Goal: Communication & Community: Share content

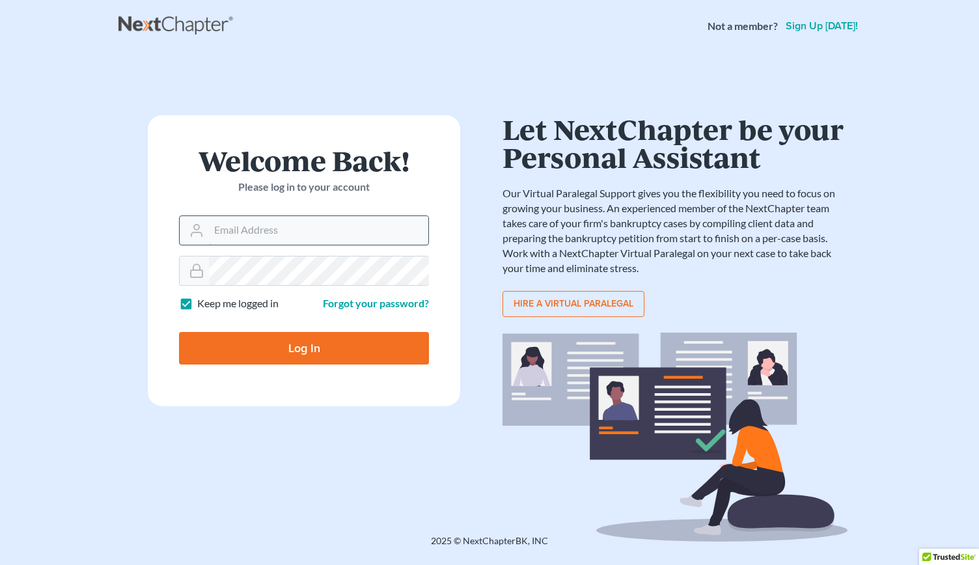
click at [225, 231] on input "Email Address" at bounding box center [318, 230] width 219 height 29
type input "[PERSON_NAME][EMAIL_ADDRESS][DOMAIN_NAME]"
type input "Thinking..."
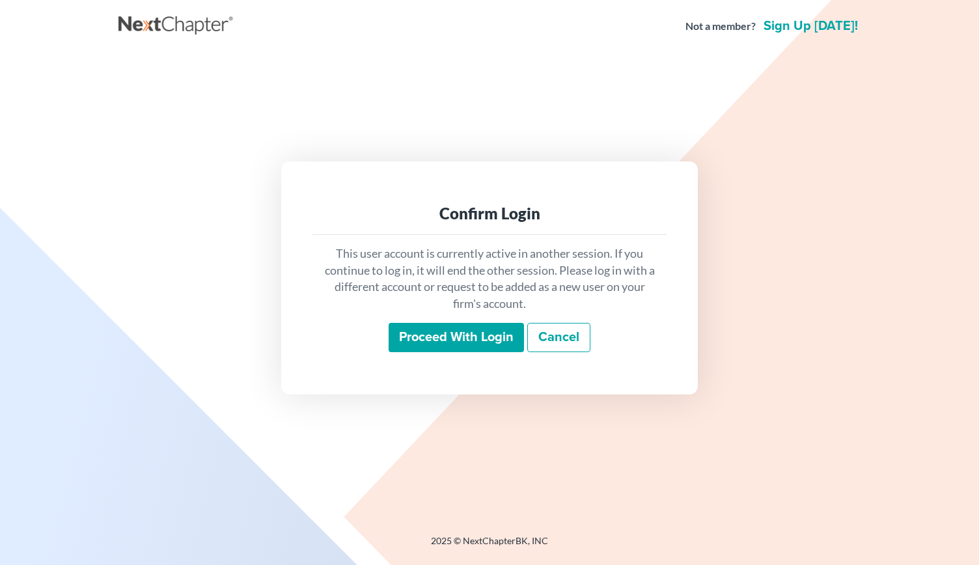
click at [451, 339] on input "Proceed with login" at bounding box center [456, 338] width 135 height 30
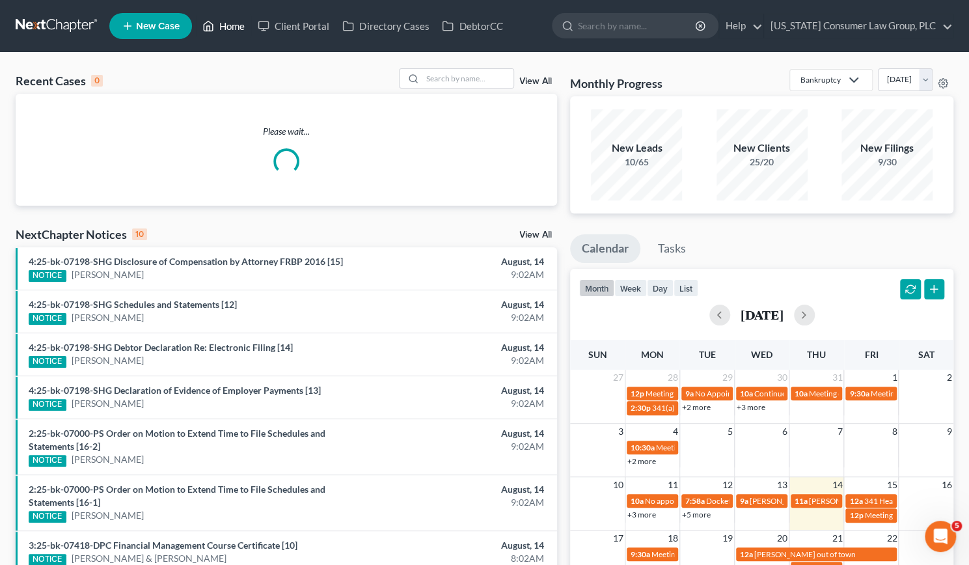
click at [235, 20] on link "Home" at bounding box center [223, 25] width 55 height 23
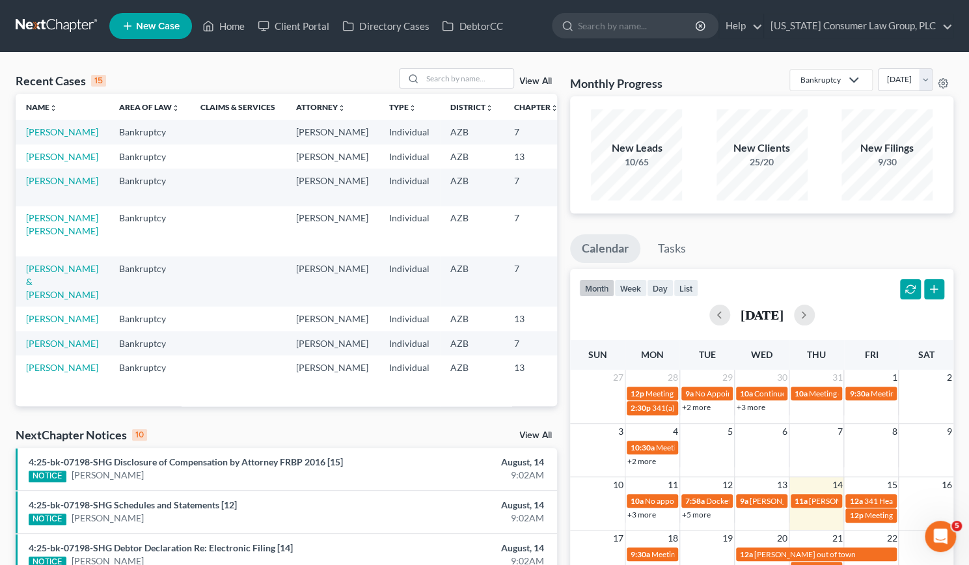
click at [34, 331] on td "[PERSON_NAME]" at bounding box center [62, 319] width 93 height 24
click at [35, 324] on link "[PERSON_NAME]" at bounding box center [62, 318] width 72 height 11
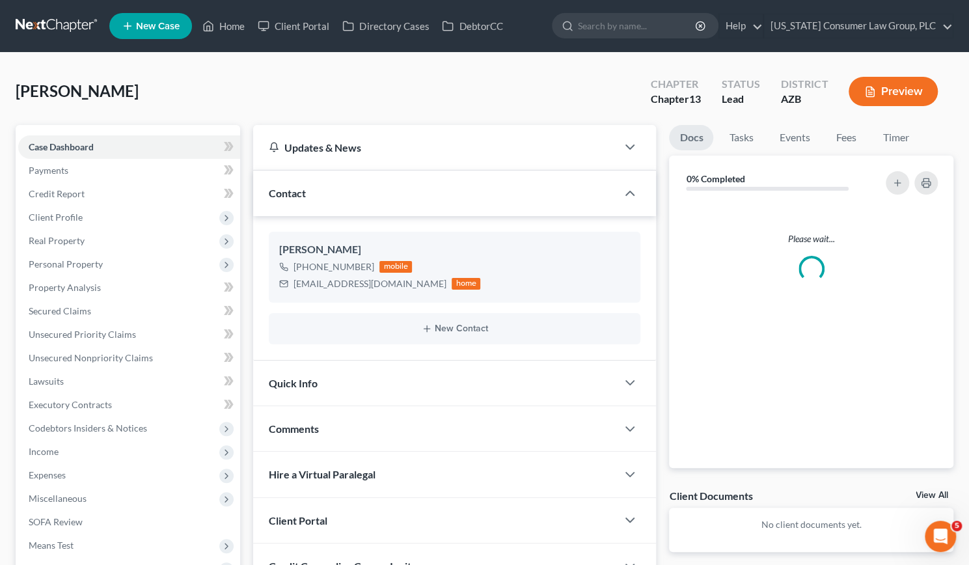
scroll to position [172, 0]
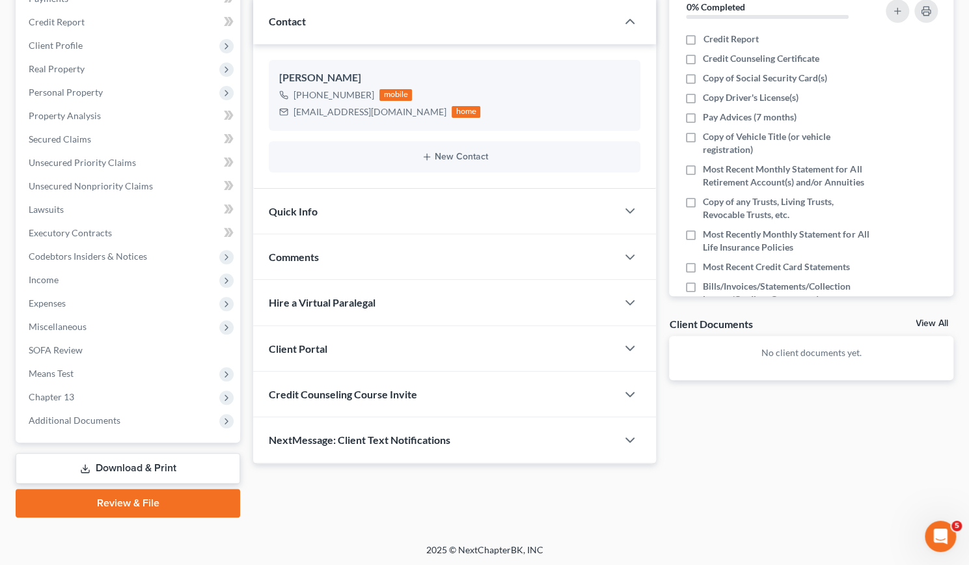
click at [288, 212] on span "Quick Info" at bounding box center [293, 211] width 49 height 12
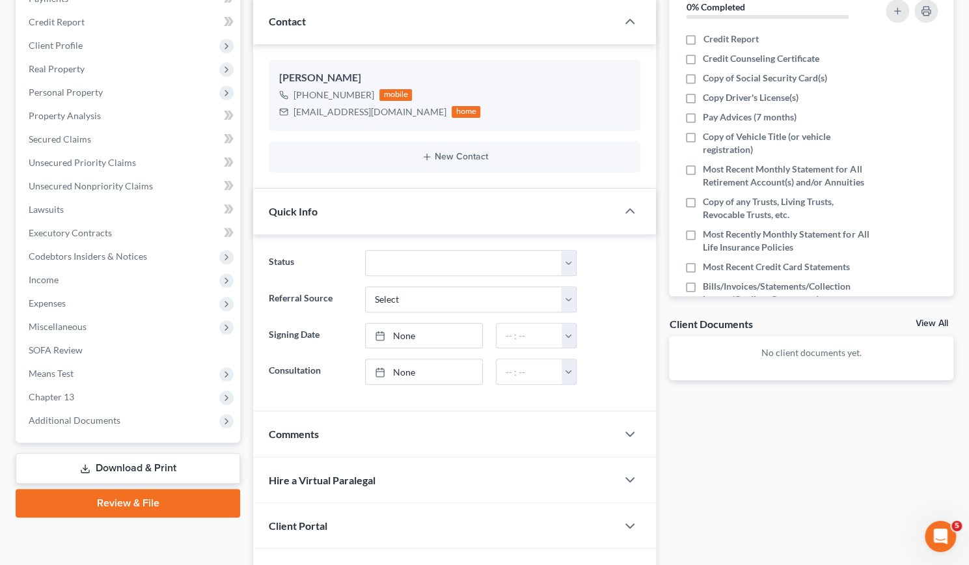
scroll to position [292, 0]
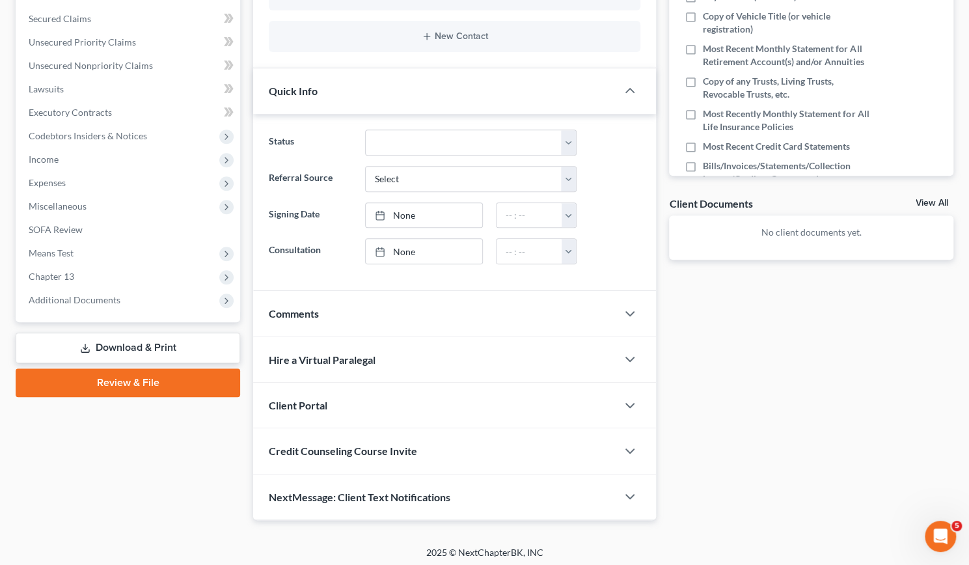
click at [316, 402] on span "Client Portal" at bounding box center [298, 405] width 59 height 12
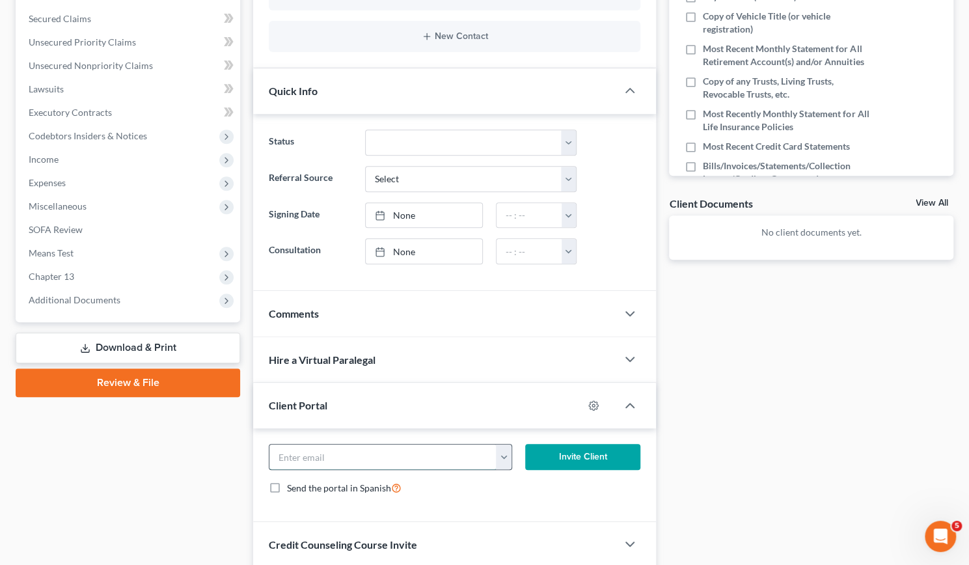
click at [323, 449] on input "email" at bounding box center [383, 457] width 227 height 25
paste input "[EMAIL_ADDRESS][DOMAIN_NAME]"
type input "[EMAIL_ADDRESS][DOMAIN_NAME]"
click at [603, 451] on button "Invite Client" at bounding box center [582, 457] width 115 height 26
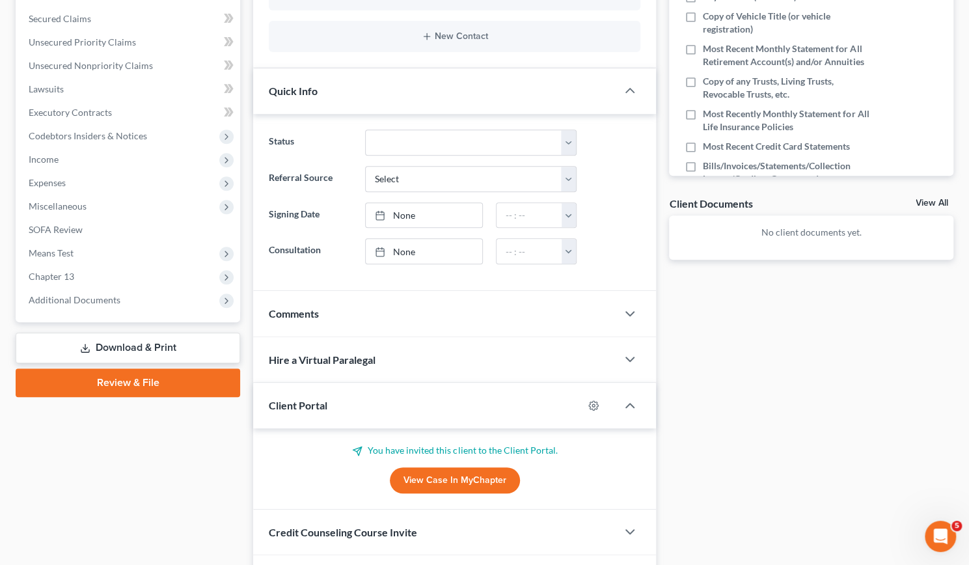
scroll to position [373, 0]
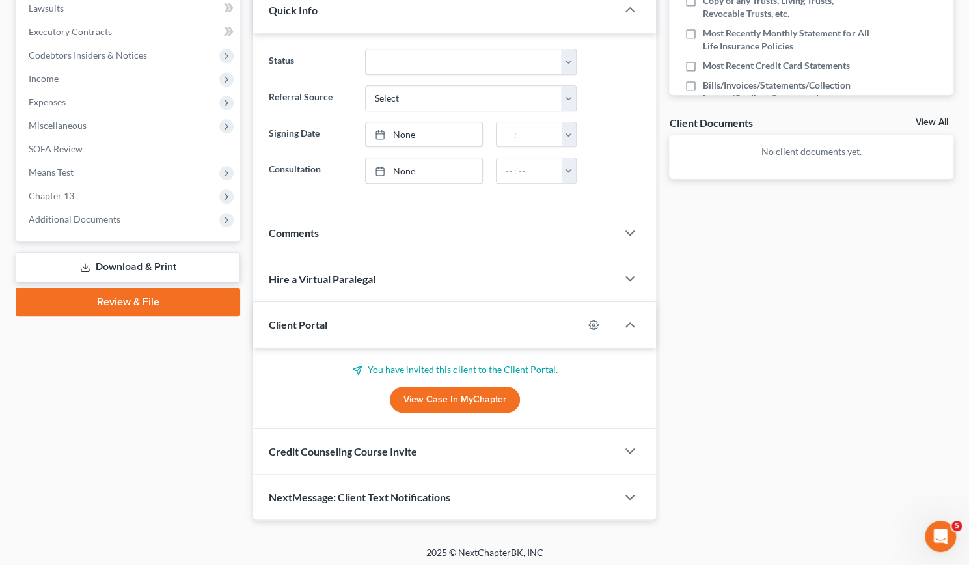
click at [397, 446] on span "Credit Counseling Course Invite" at bounding box center [343, 451] width 148 height 12
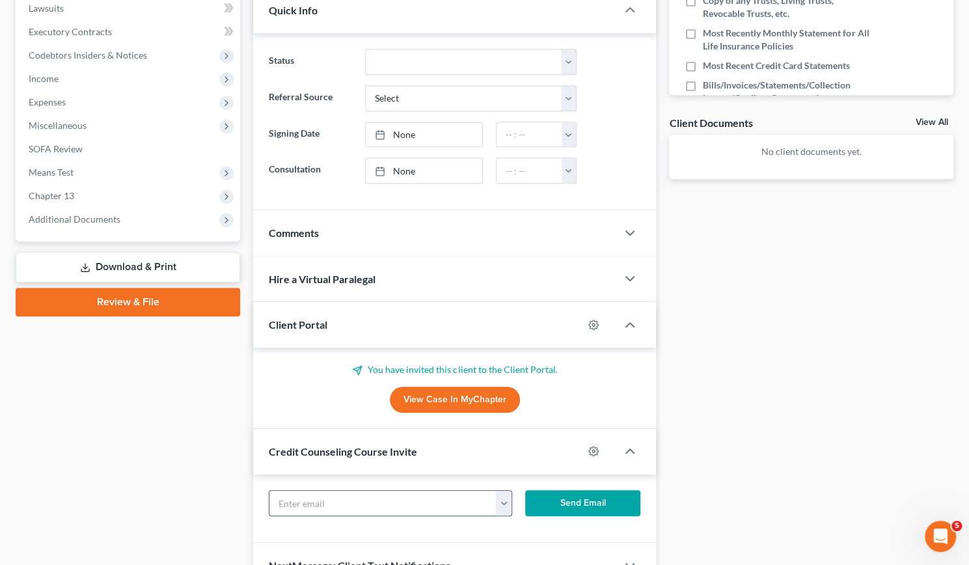
click at [298, 497] on input "text" at bounding box center [383, 503] width 227 height 25
paste input "[EMAIL_ADDRESS][DOMAIN_NAME]"
type input "[EMAIL_ADDRESS][DOMAIN_NAME]"
click at [608, 495] on button "Send Email" at bounding box center [582, 503] width 115 height 26
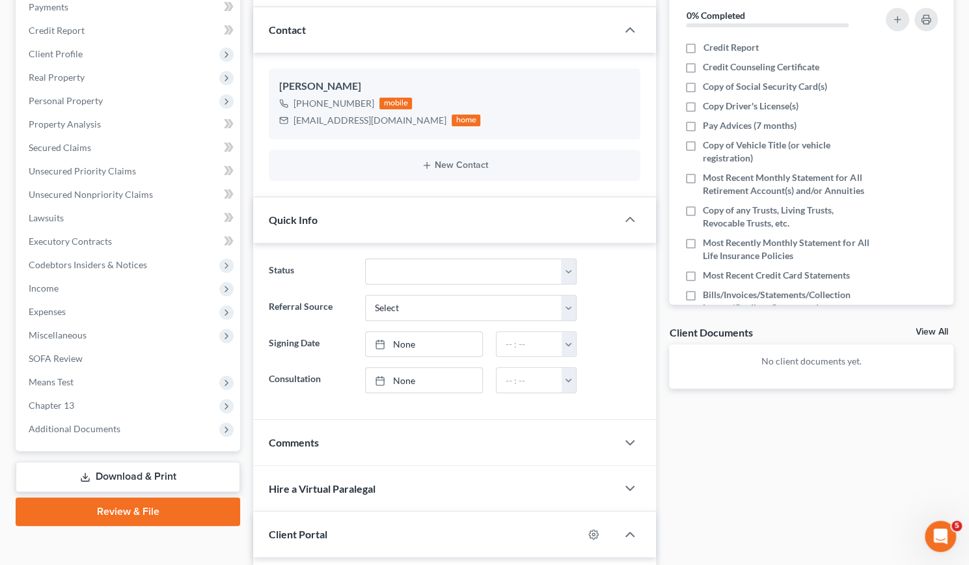
scroll to position [0, 0]
